Goal: Communication & Community: Answer question/provide support

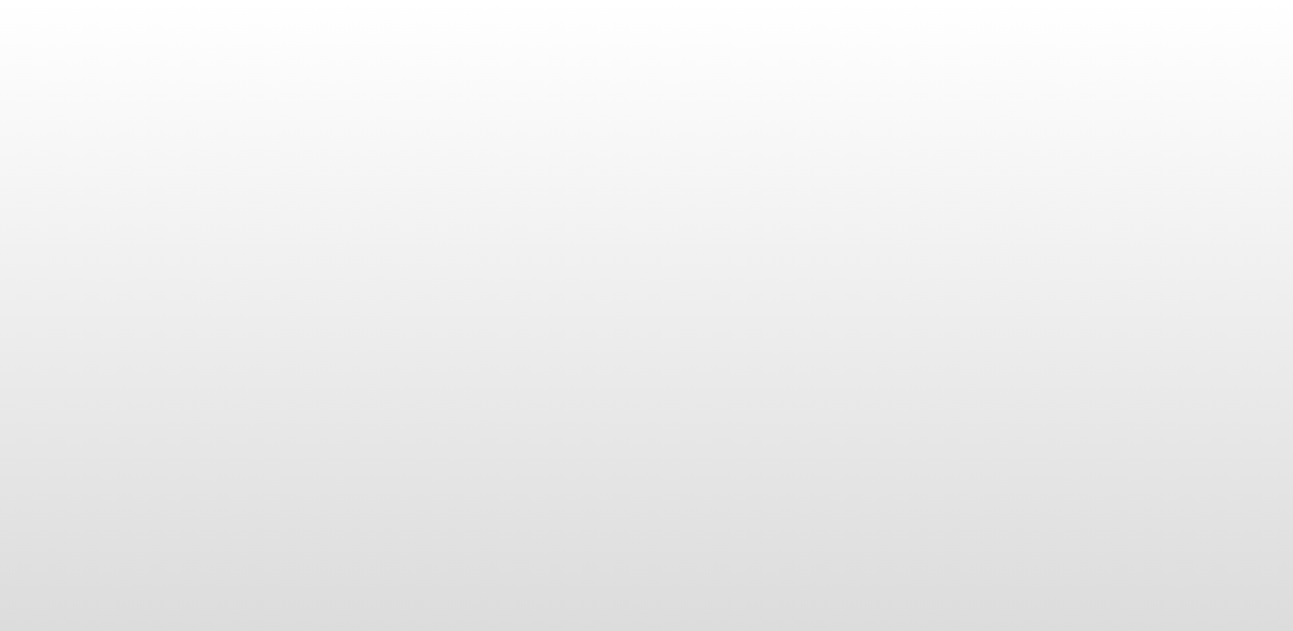
click at [245, 116] on body at bounding box center [646, 315] width 1293 height 631
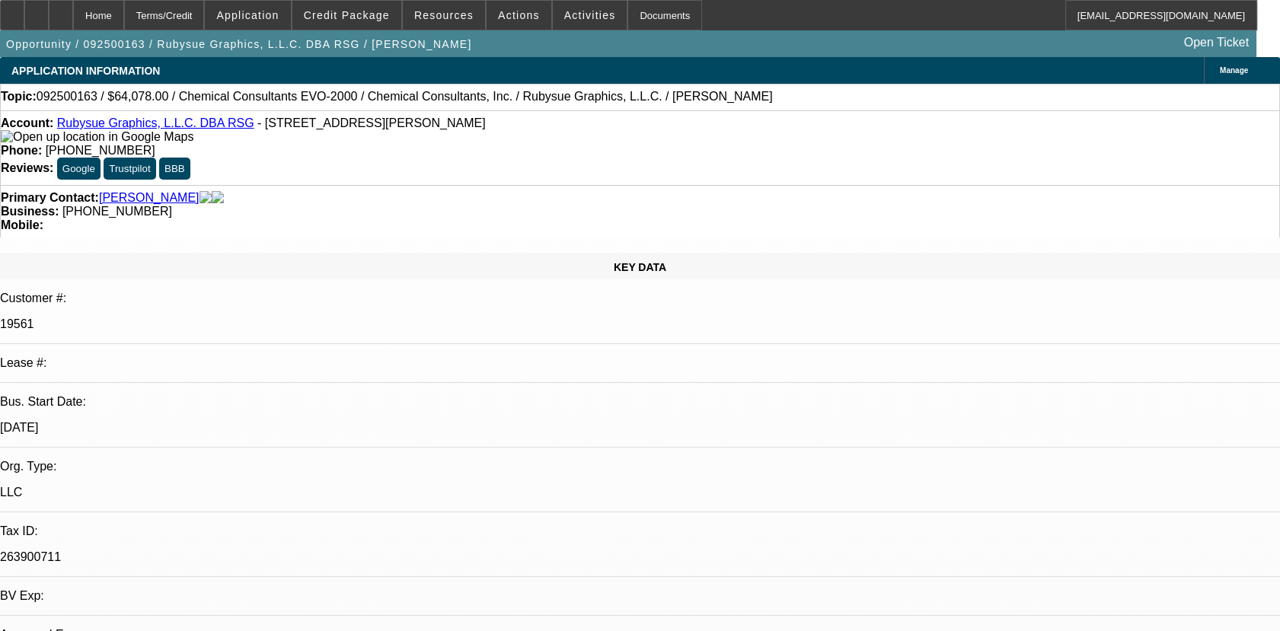
select select "0"
select select "2"
select select "0.1"
select select "4"
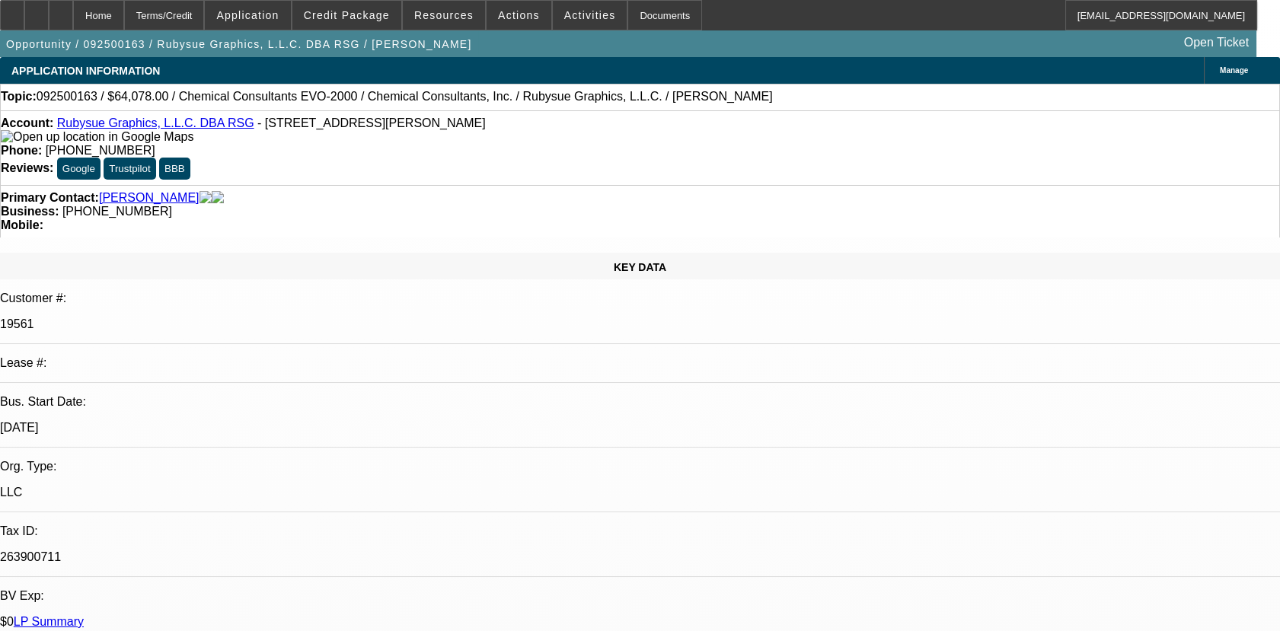
radio input "true"
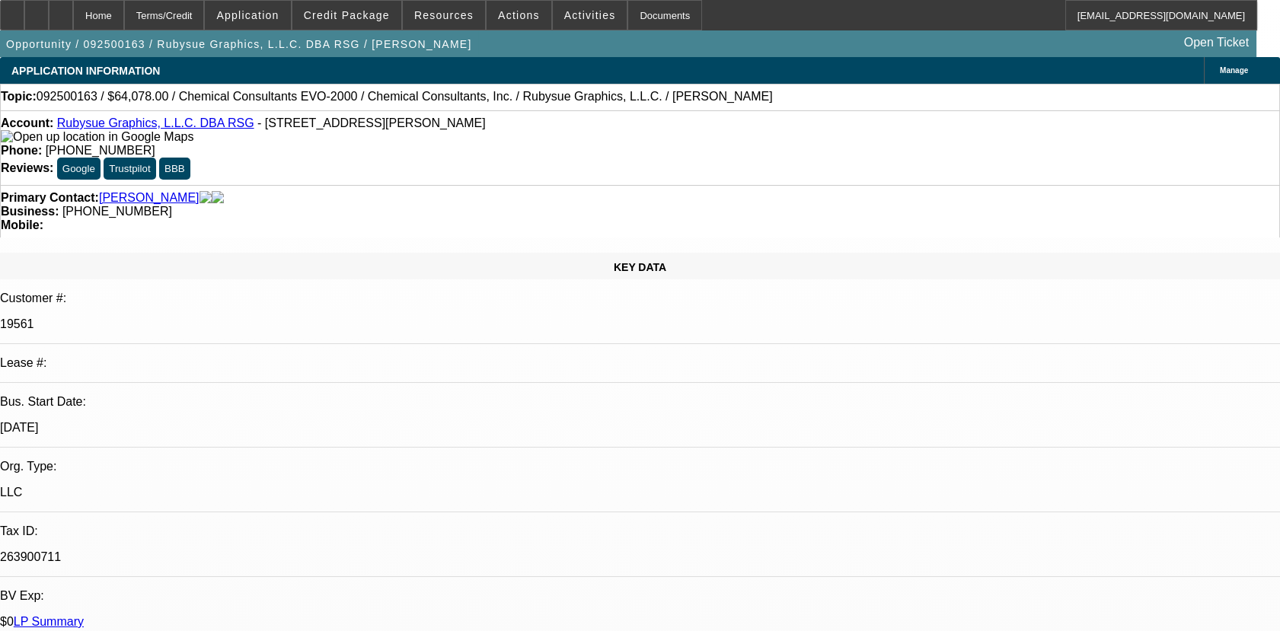
type textarea "01 & 02 ACTIVE SVC DEAL PAYMENTS MADE ON TIME, NO COLLECTION ISSUES EXCEPT 1 NSF"
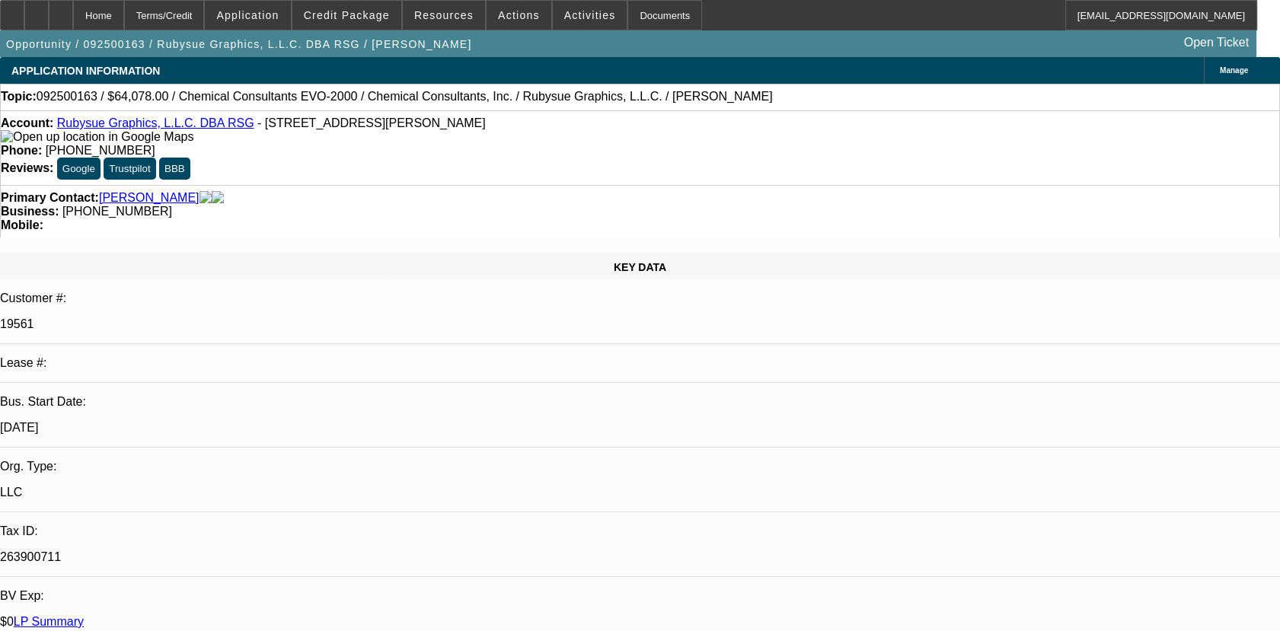
radio input "false"
radio input "true"
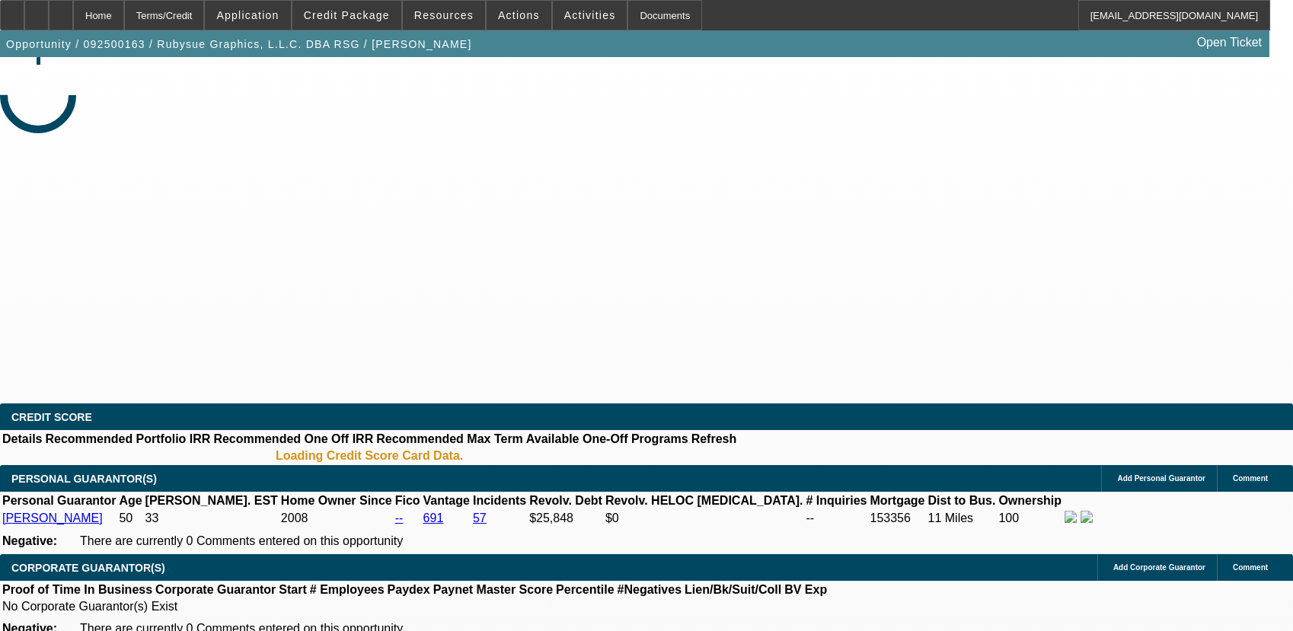
select select "0"
select select "2"
select select "0.1"
select select "4"
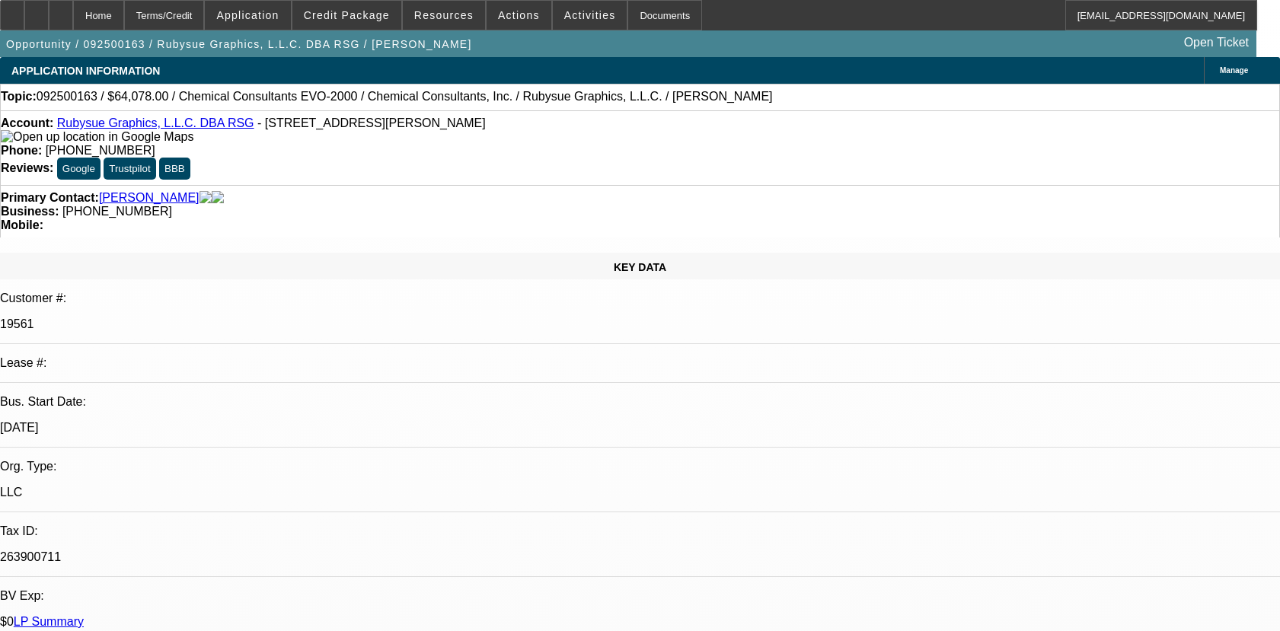
select select "0"
select select "2"
select select "0.1"
select select "4"
